Goal: Check status

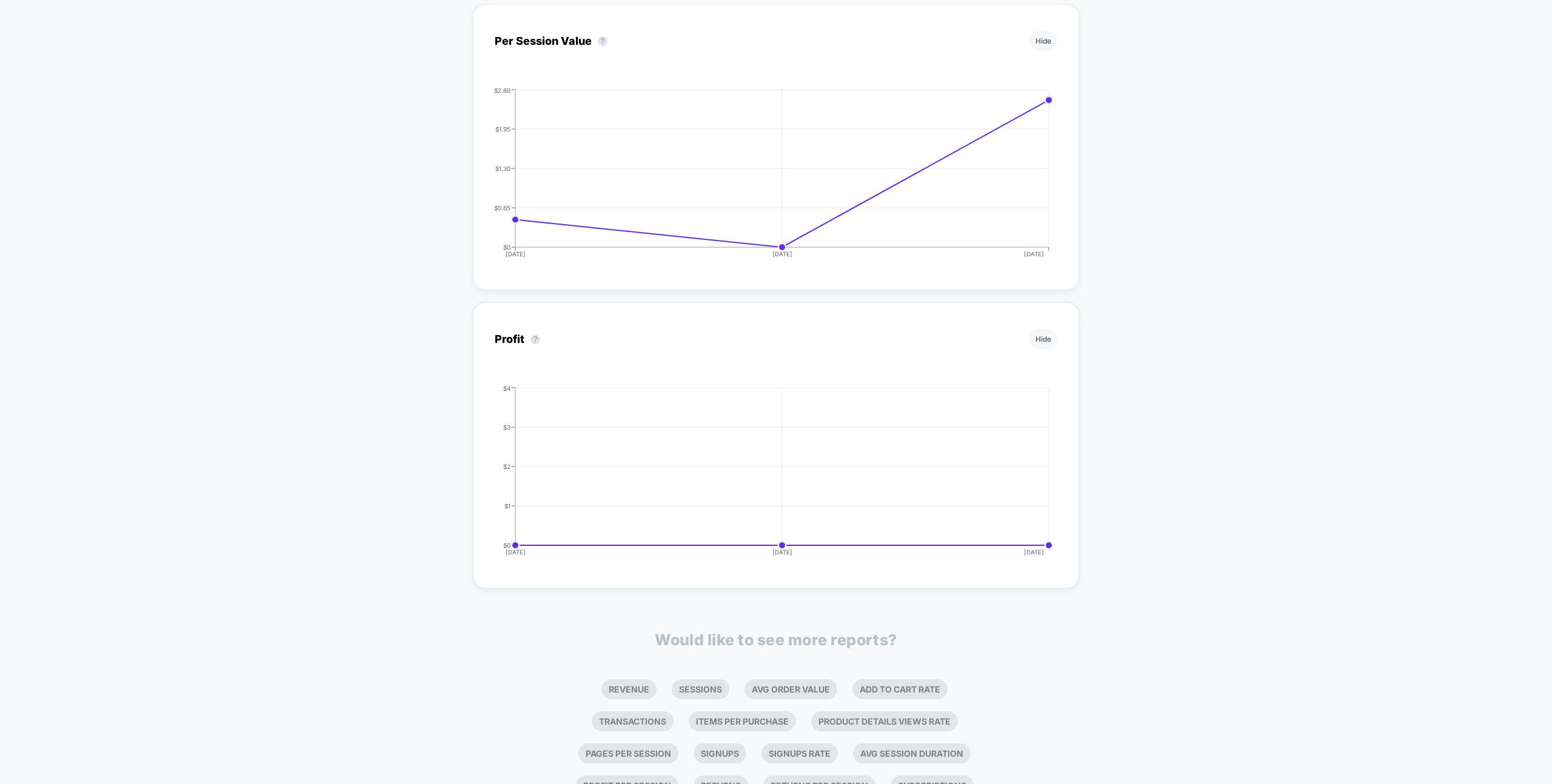
scroll to position [761, 0]
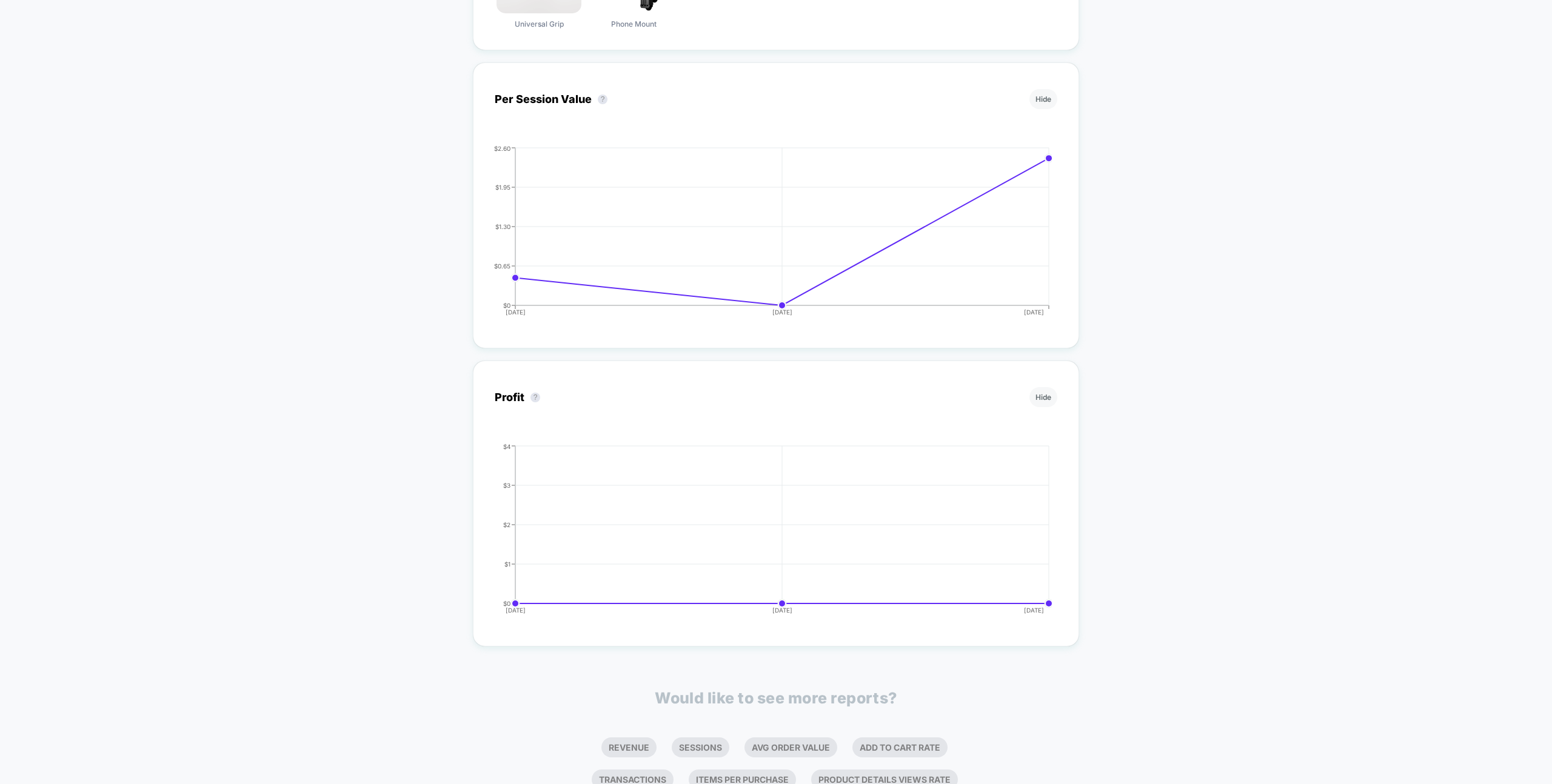
click at [367, 343] on div "< Back to all live experiences Post Purchase - [DATE] LIVE Post Purchase Click …" at bounding box center [776, 105] width 1552 height 1648
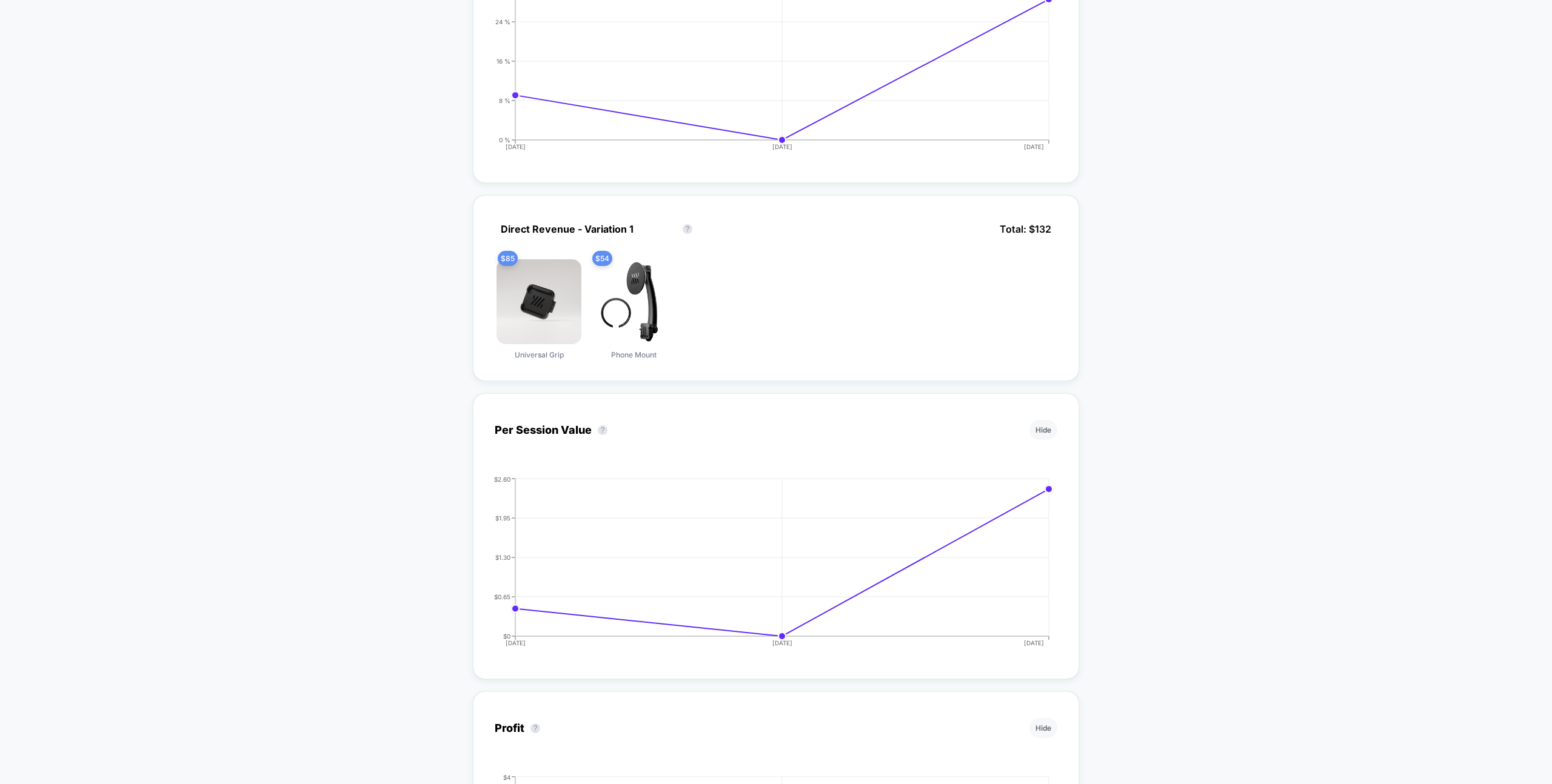
scroll to position [0, 0]
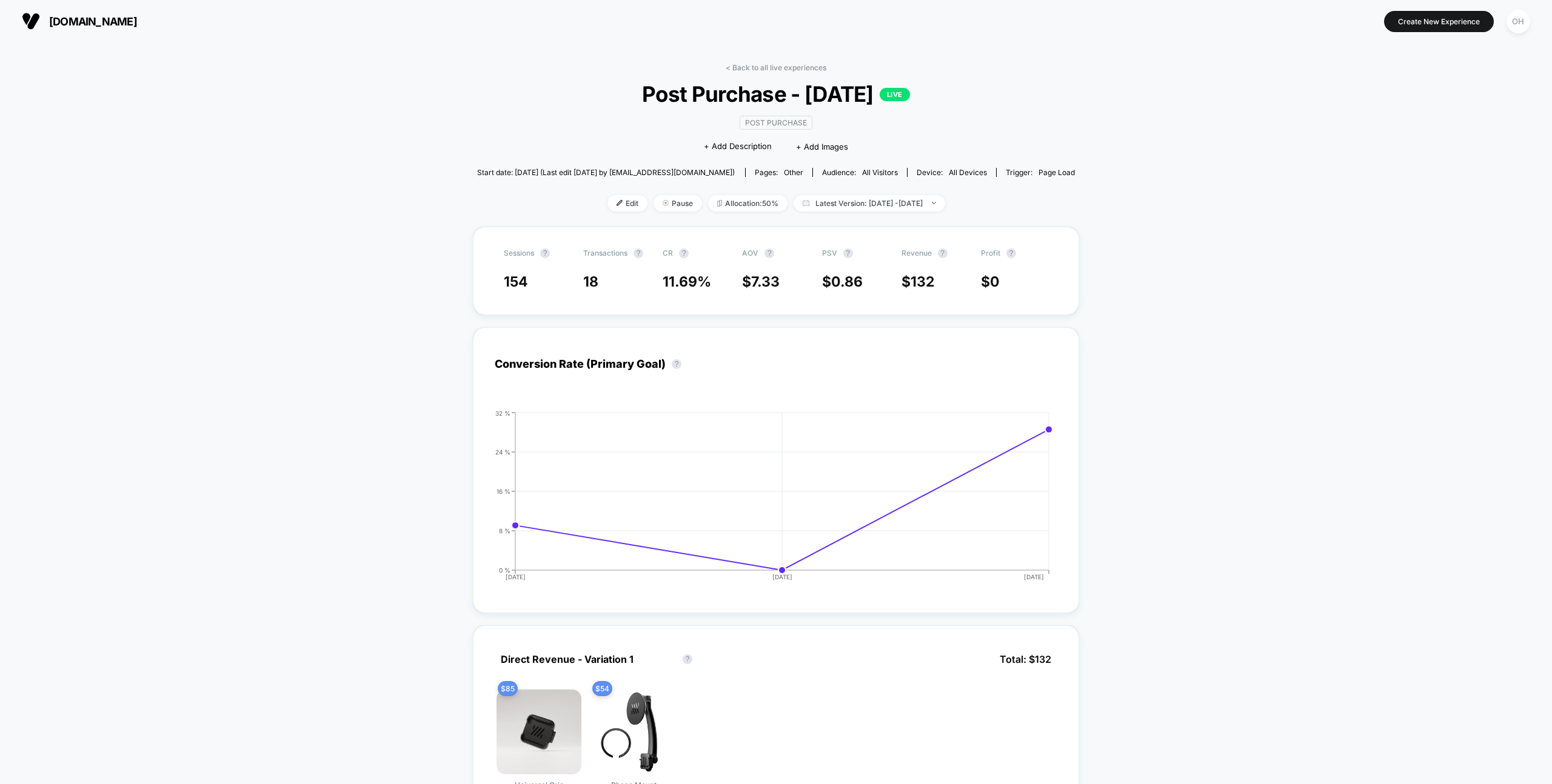
click at [836, 212] on div "< Back to all live experiences Post Purchase - [DATE] LIVE Post Purchase Click …" at bounding box center [776, 144] width 599 height 164
click at [833, 207] on span "Latest Version: [DATE] - [DATE]" at bounding box center [870, 203] width 152 height 16
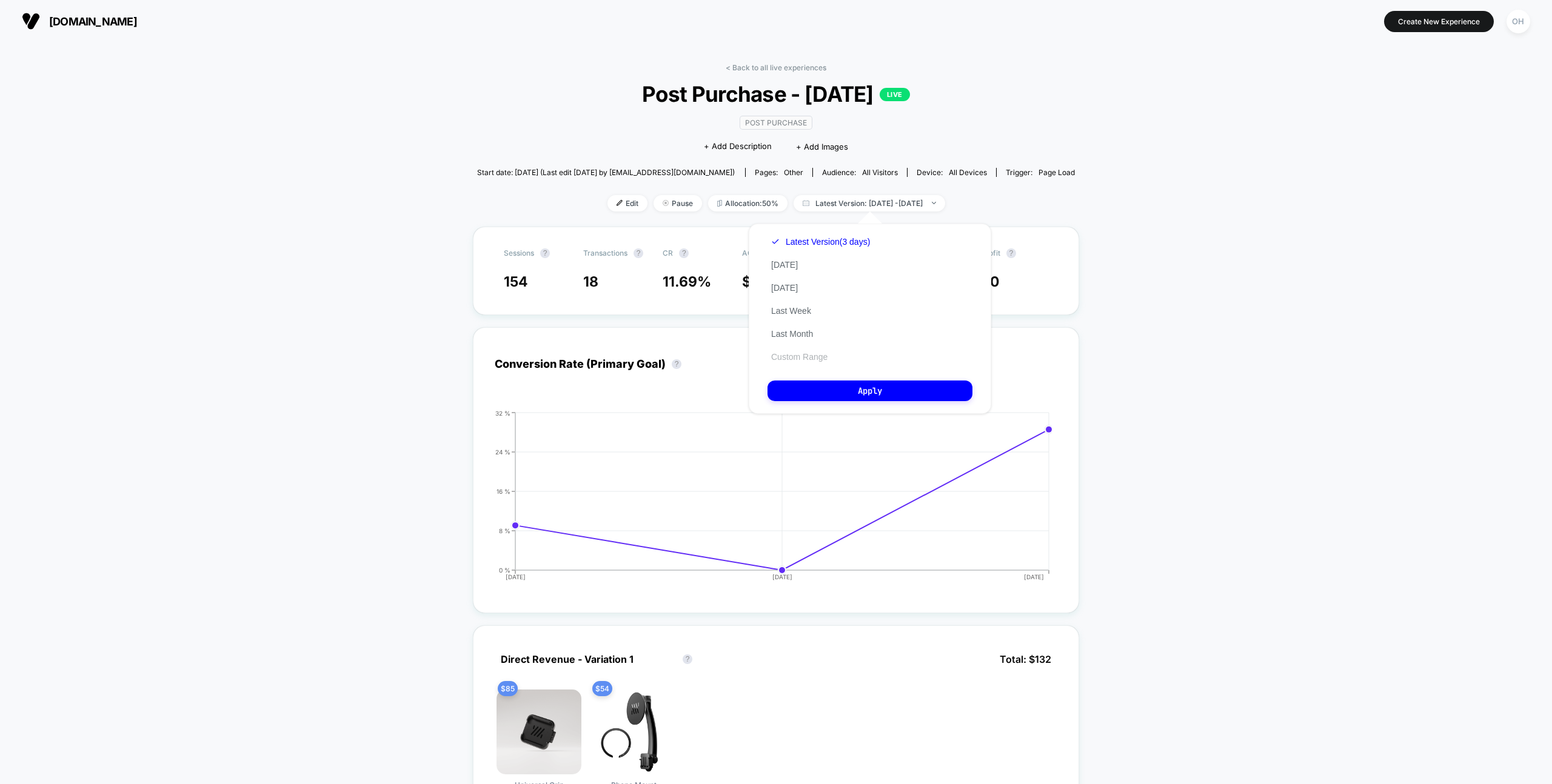
click at [816, 361] on button "Custom Range" at bounding box center [799, 357] width 64 height 11
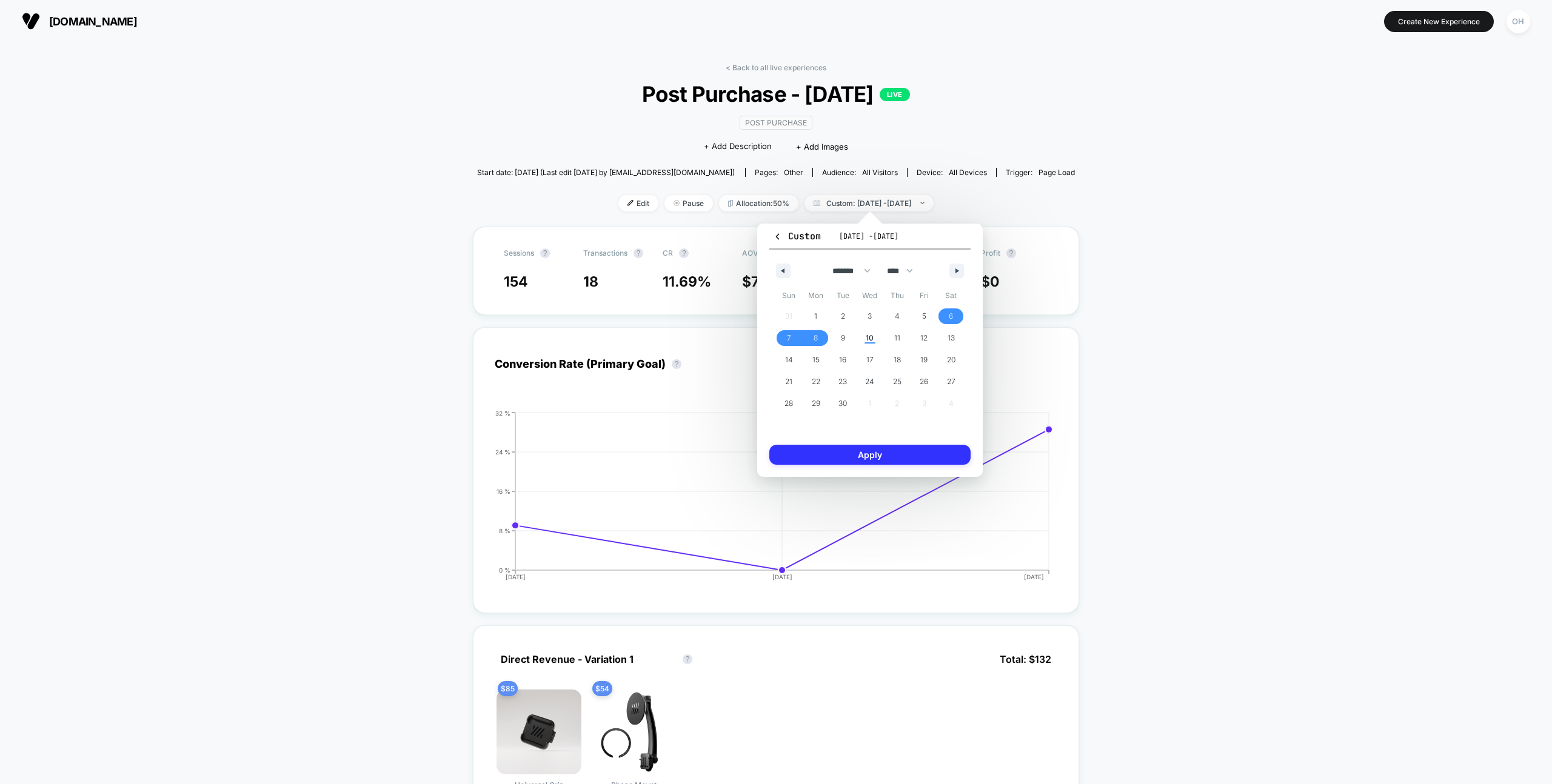
click at [899, 454] on button "Apply" at bounding box center [870, 455] width 201 height 20
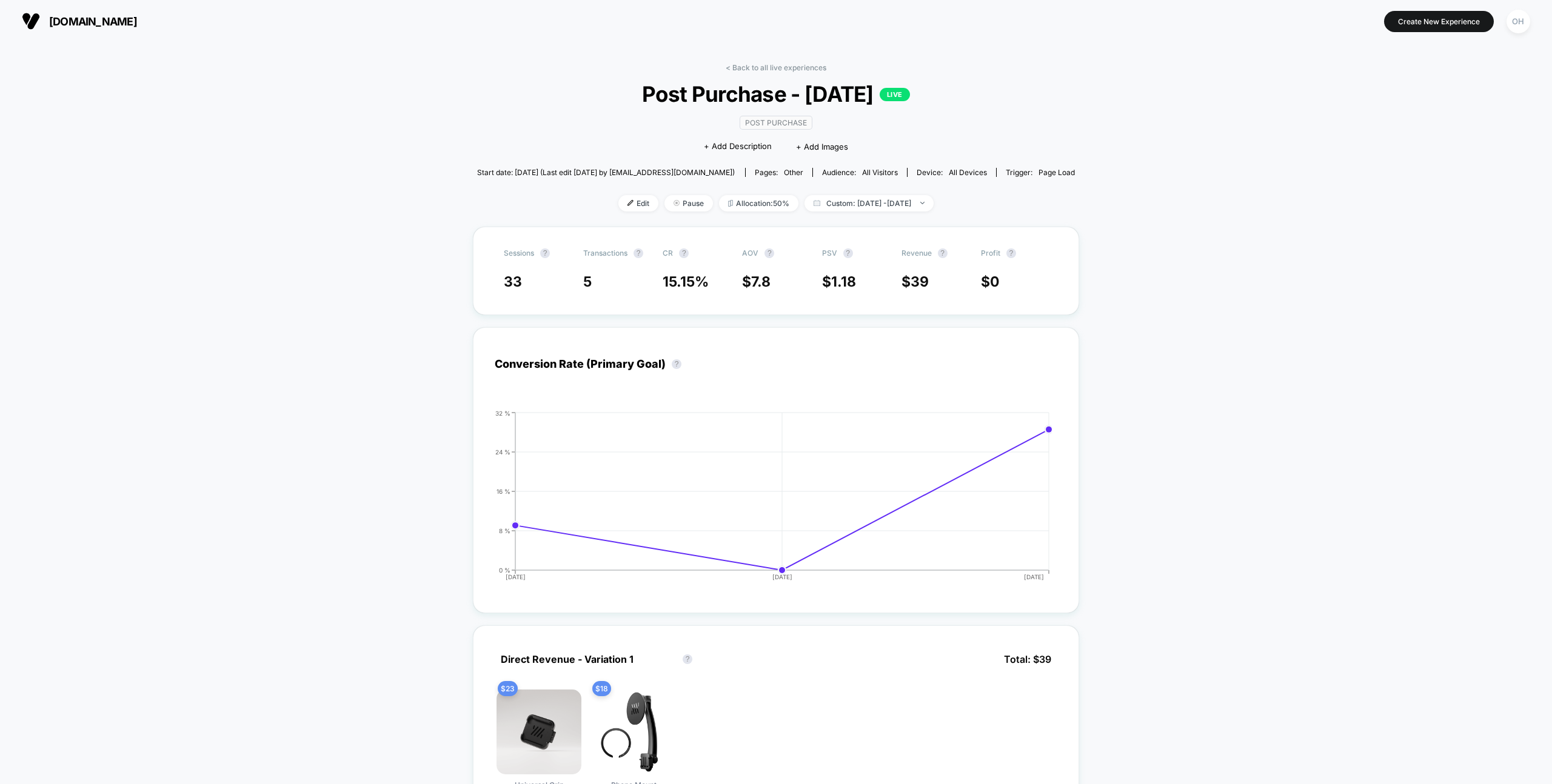
click at [882, 205] on span "Custom: [DATE] - [DATE]" at bounding box center [869, 203] width 129 height 16
drag, startPoint x: 799, startPoint y: 242, endPoint x: 850, endPoint y: 369, distance: 136.9
click at [799, 242] on button "Latest Version" at bounding box center [798, 242] width 61 height 11
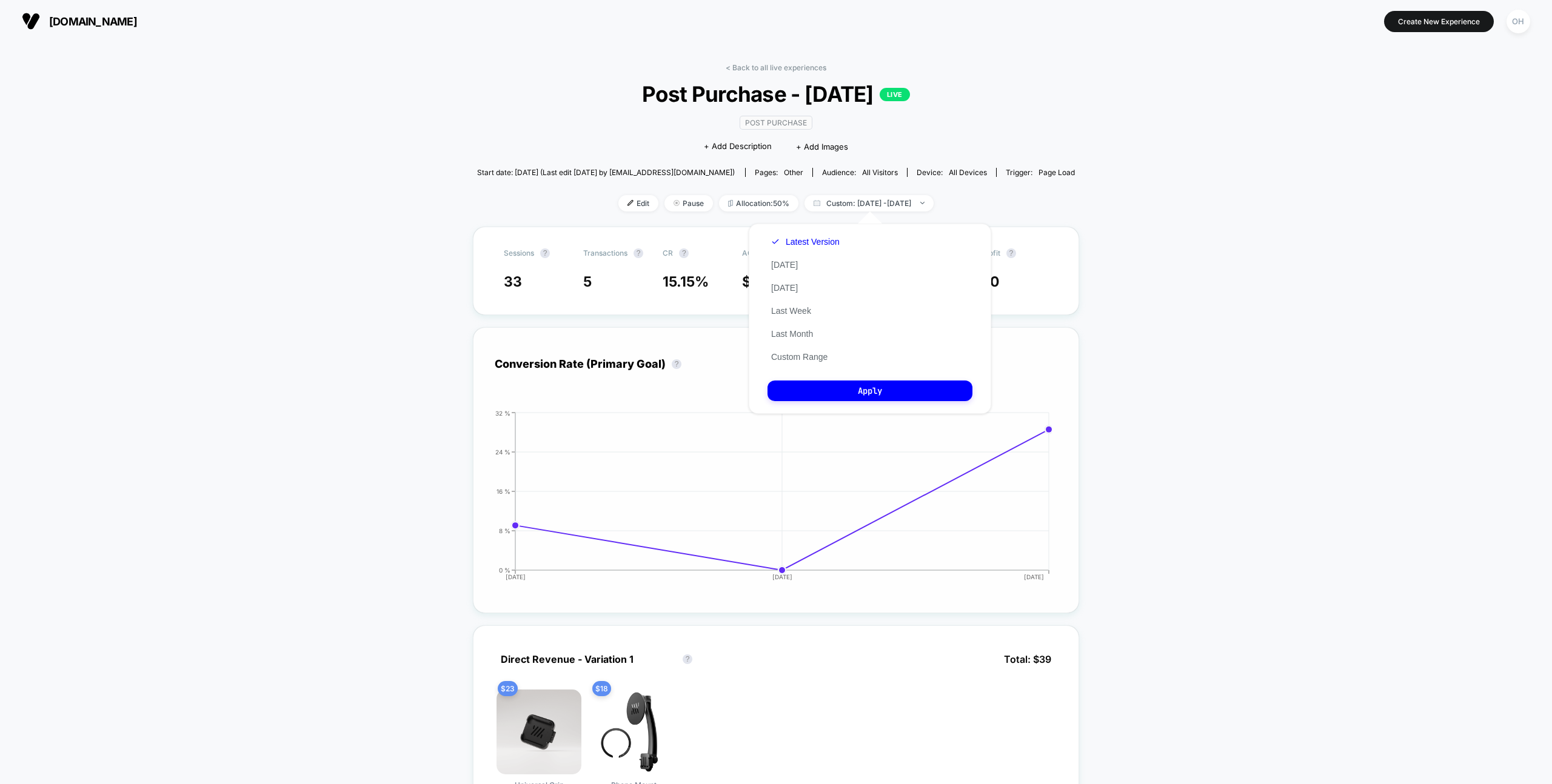
drag, startPoint x: 866, startPoint y: 387, endPoint x: 971, endPoint y: 390, distance: 105.0
click at [866, 387] on button "Apply" at bounding box center [870, 391] width 205 height 21
